Goal: Entertainment & Leisure: Consume media (video, audio)

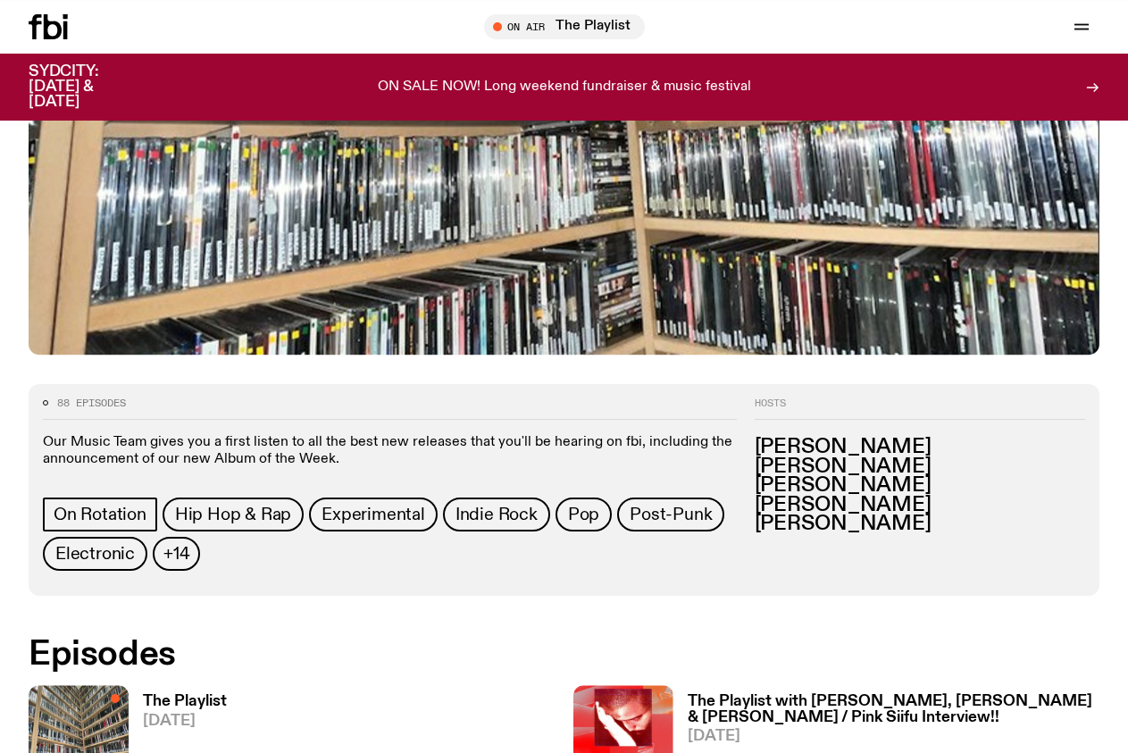
scroll to position [625, 0]
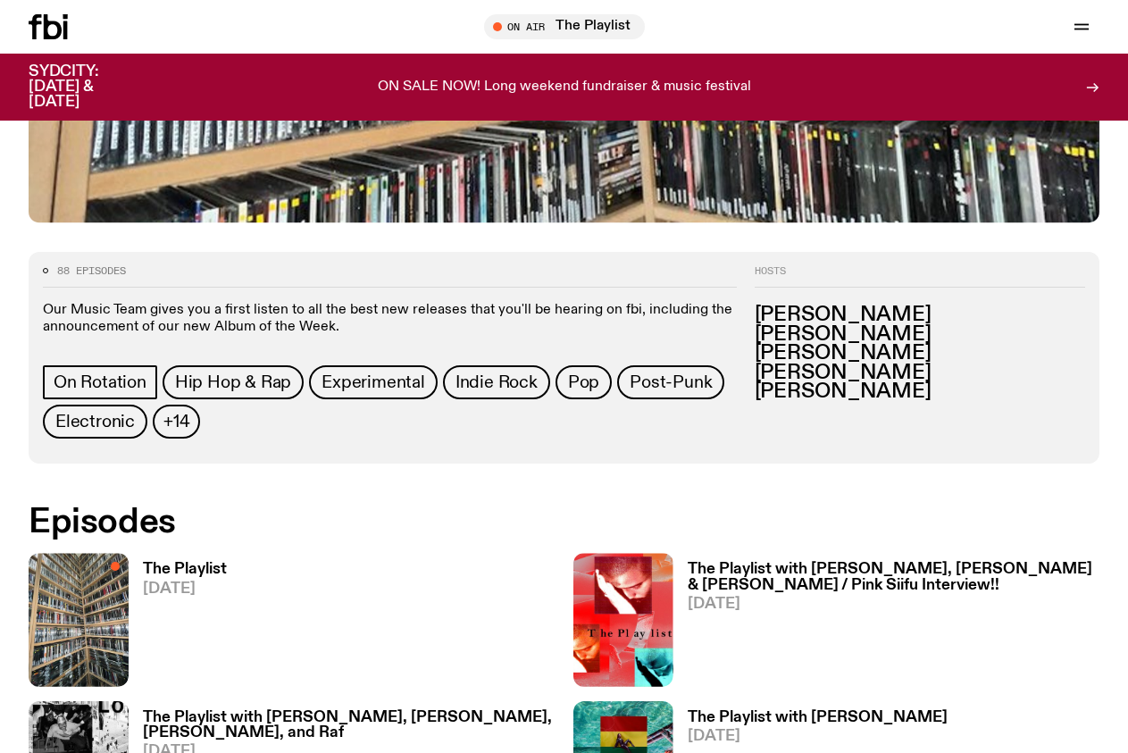
click at [198, 581] on span "[DATE]" at bounding box center [185, 588] width 84 height 15
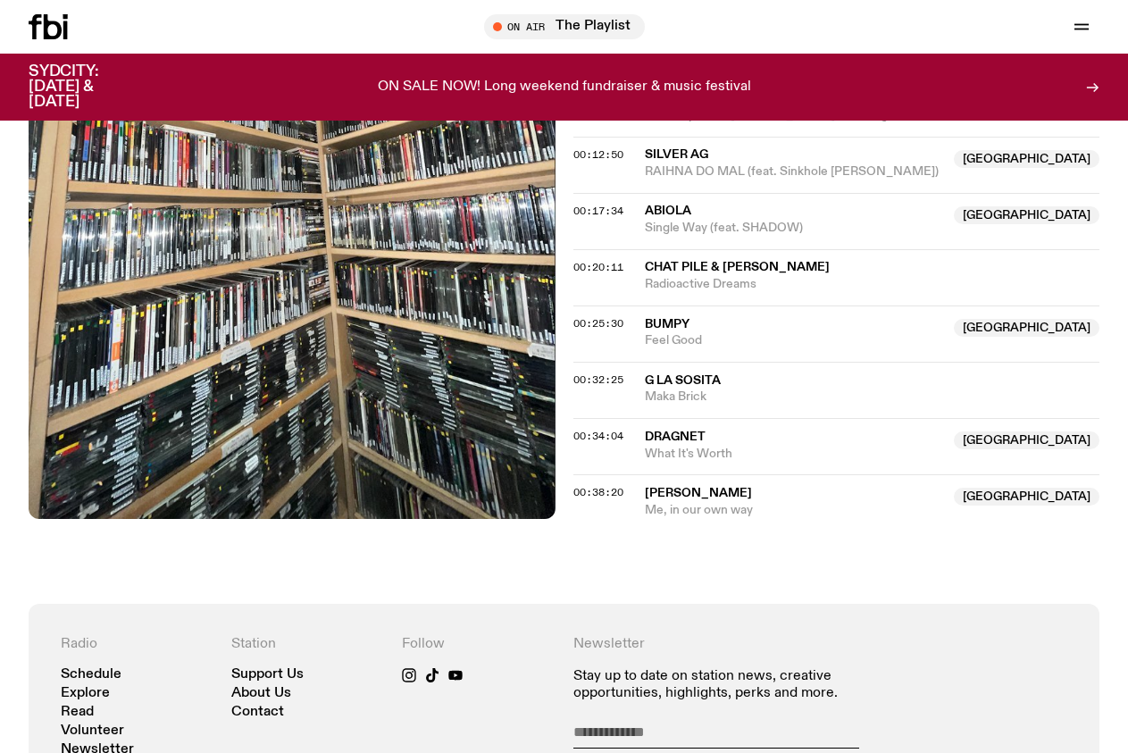
scroll to position [712, 0]
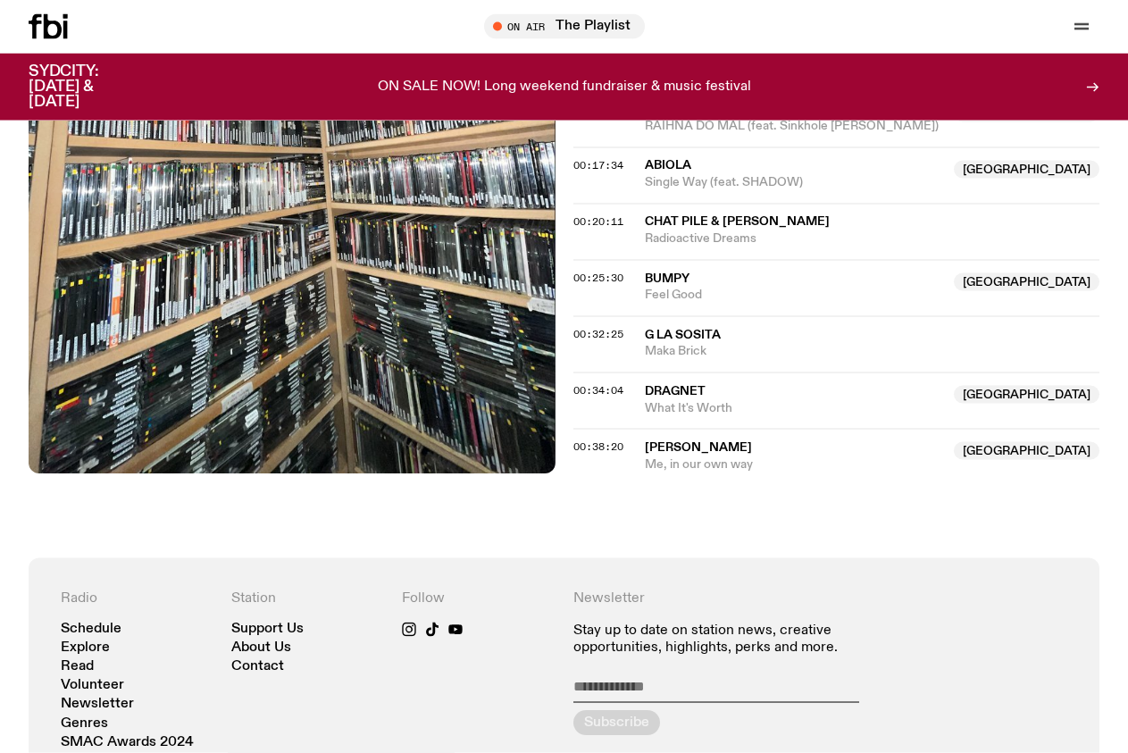
click at [609, 454] on span "00:38:20" at bounding box center [598, 446] width 50 height 14
click at [573, 469] on div "On Air Now On Rotation Our Music Team gives you a first listen to all the best …" at bounding box center [564, 83] width 1128 height 950
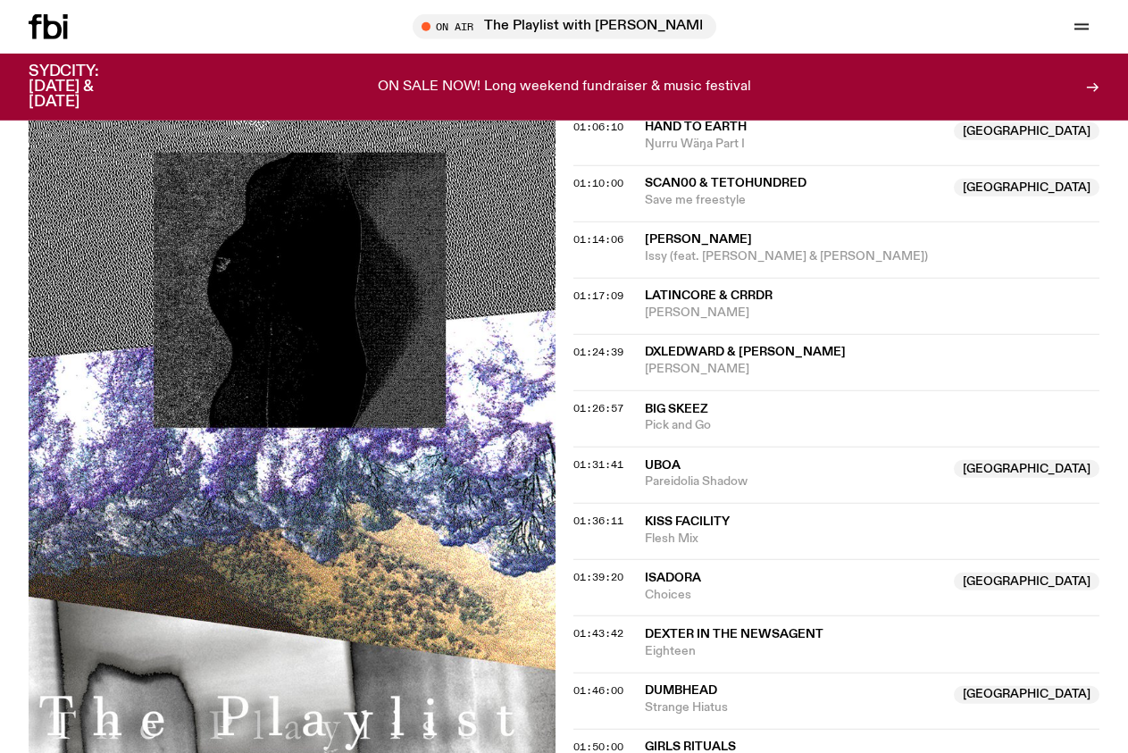
scroll to position [1860, 0]
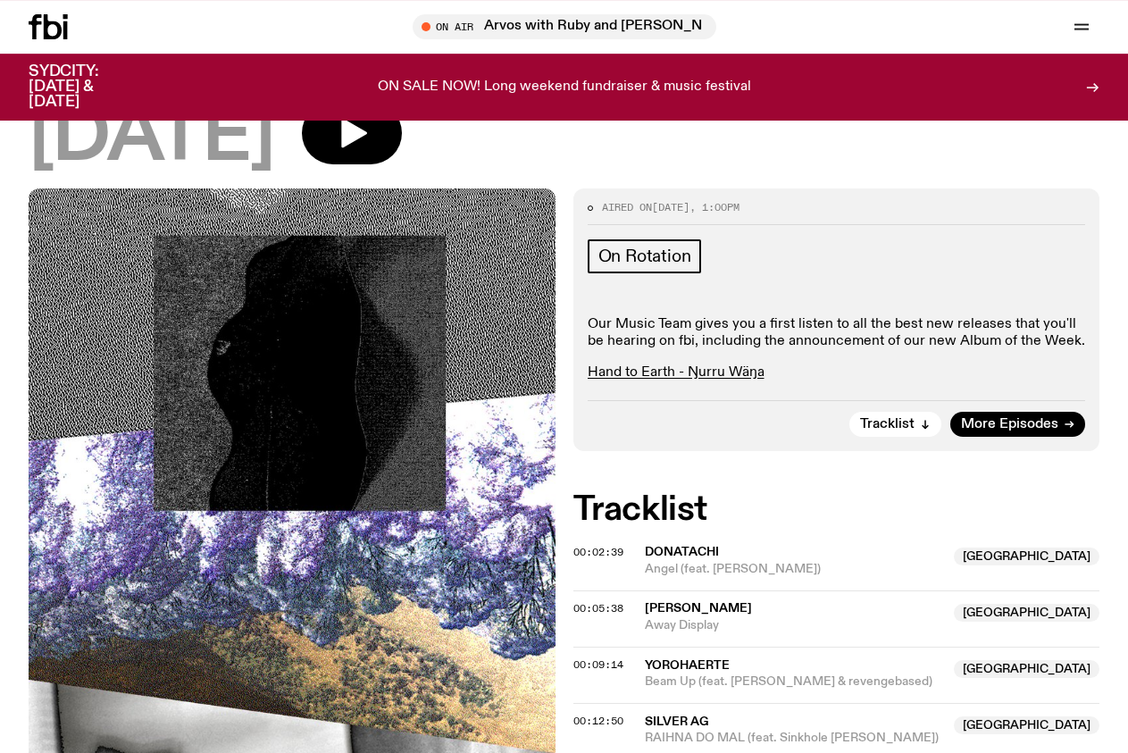
scroll to position [238, 0]
